Goal: Task Accomplishment & Management: Manage account settings

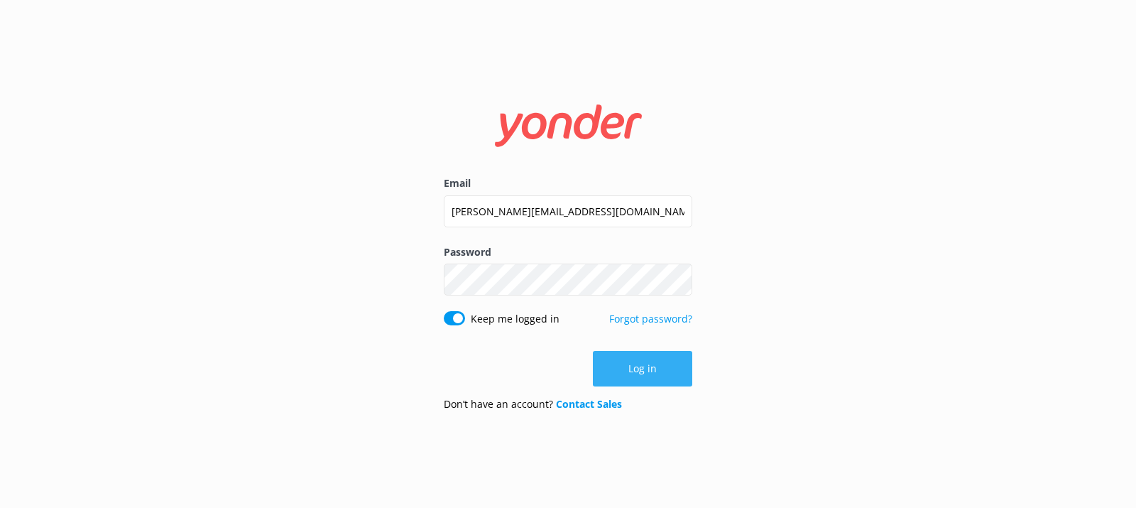
click at [660, 374] on button "Log in" at bounding box center [642, 369] width 99 height 36
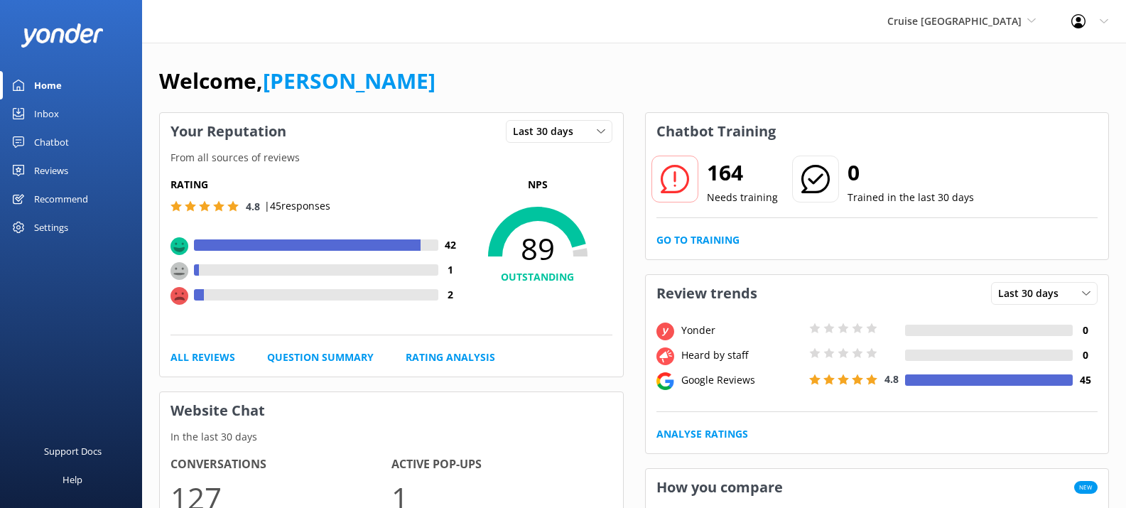
click at [67, 227] on div "Settings" at bounding box center [51, 227] width 34 height 28
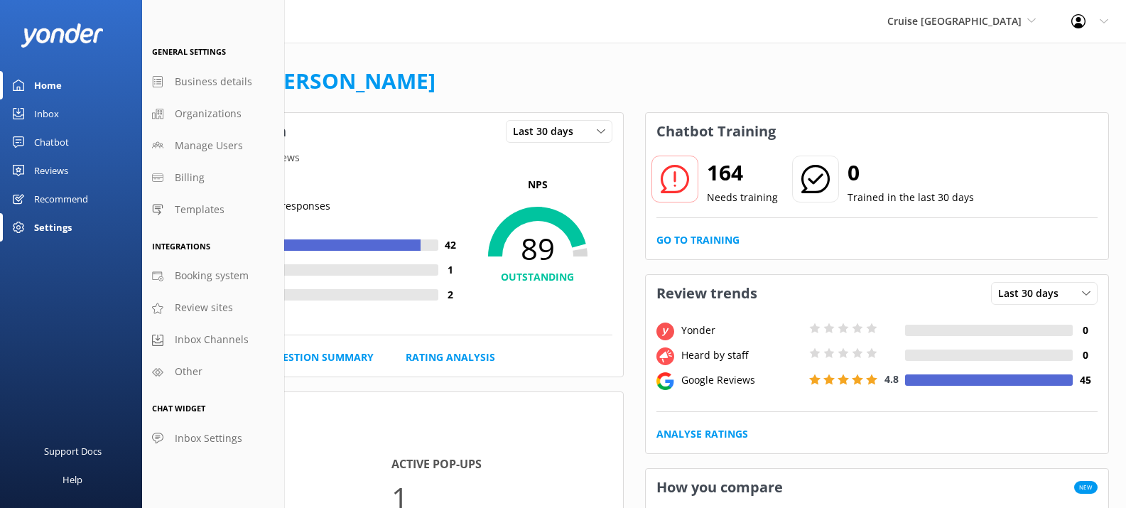
click at [51, 168] on div "Reviews" at bounding box center [51, 170] width 34 height 28
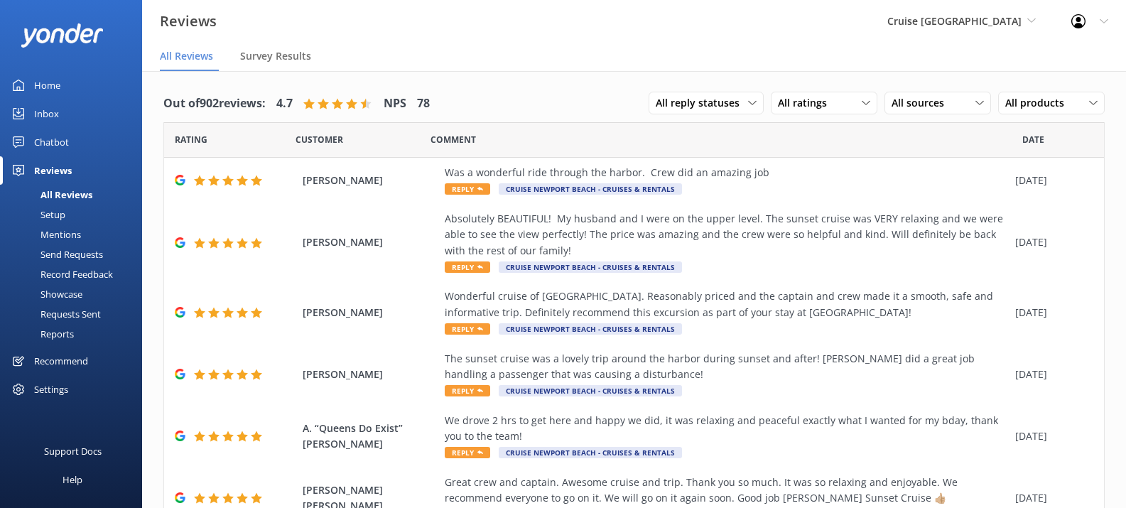
click at [70, 315] on div "Requests Sent" at bounding box center [55, 314] width 92 height 20
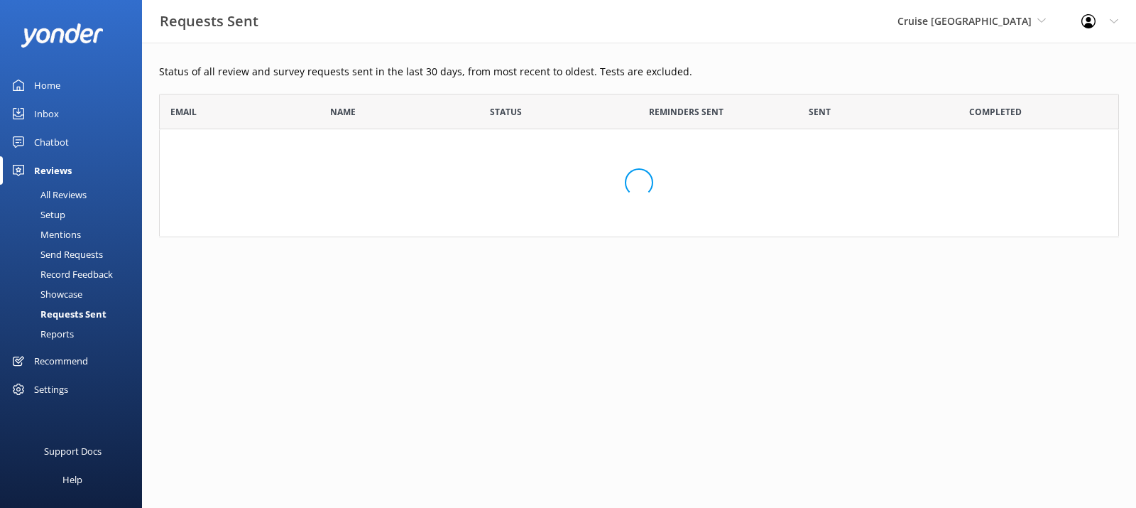
scroll to position [133, 950]
